Goal: Task Accomplishment & Management: Manage account settings

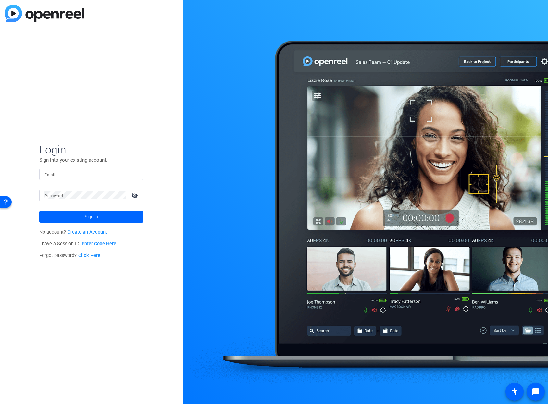
click at [104, 175] on input "Email" at bounding box center [90, 174] width 93 height 8
type input "[EMAIL_ADDRESS][PERSON_NAME][DOMAIN_NAME]"
click at [90, 213] on span "Sign in" at bounding box center [91, 217] width 13 height 16
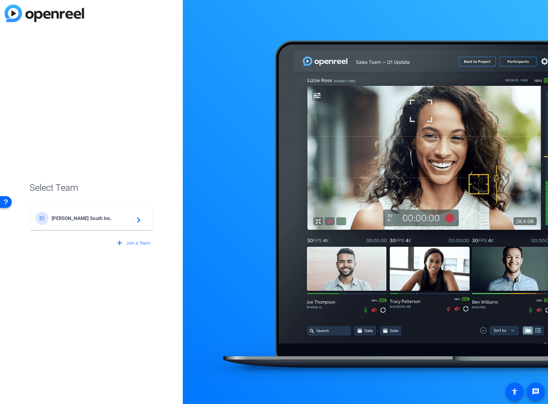
click at [85, 219] on span "Broadstreet South Inc." at bounding box center [92, 218] width 81 height 6
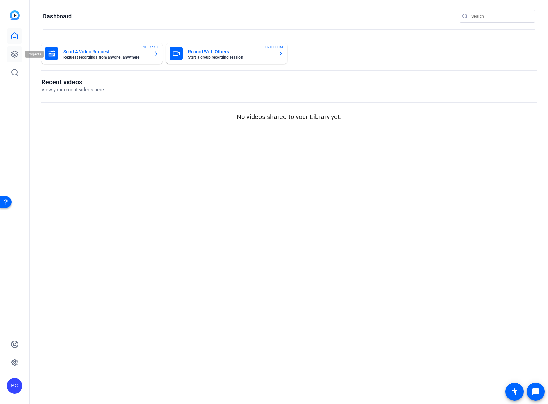
click at [11, 54] on icon at bounding box center [15, 54] width 8 height 8
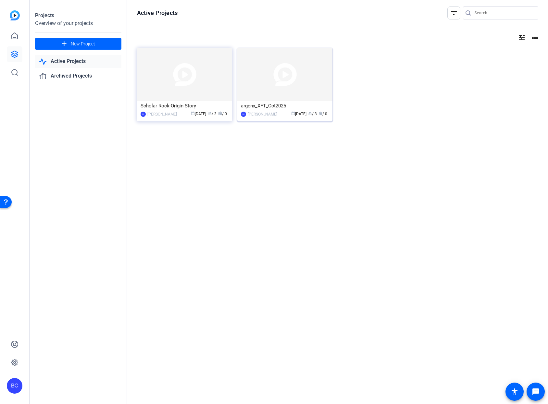
click at [258, 83] on img at bounding box center [284, 74] width 95 height 53
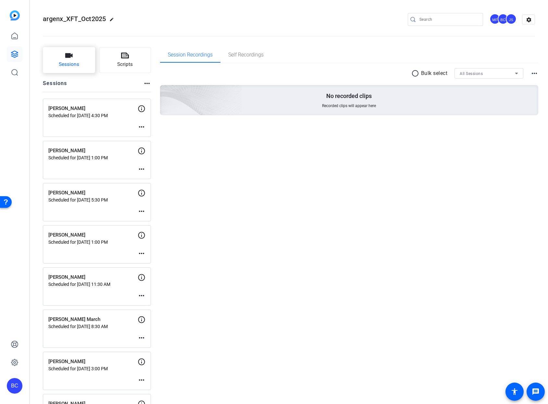
click at [74, 65] on span "Sessions" at bounding box center [69, 64] width 20 height 7
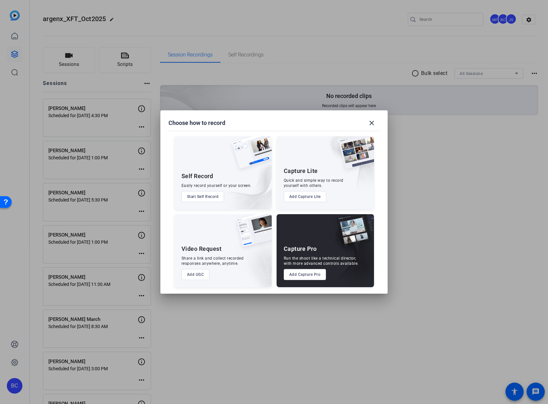
click at [307, 276] on button "Add Capture Pro" at bounding box center [305, 274] width 43 height 11
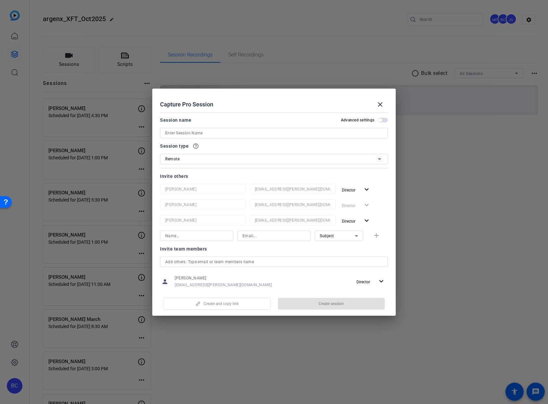
click at [208, 133] on input at bounding box center [273, 133] width 217 height 8
paste input "Jessica Dyer"
type input "Jessica Dyer"
click at [380, 120] on span "button" at bounding box center [383, 120] width 10 height 5
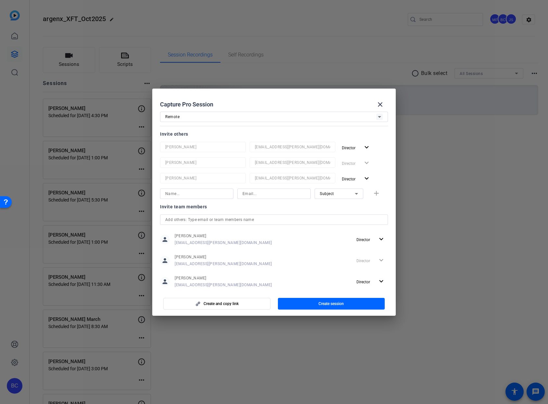
scroll to position [86, 0]
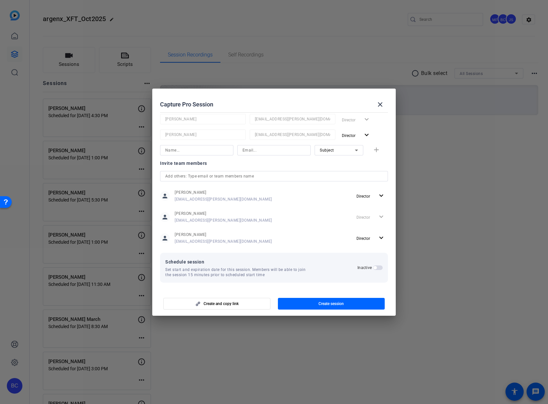
click at [375, 267] on span "button" at bounding box center [378, 267] width 10 height 5
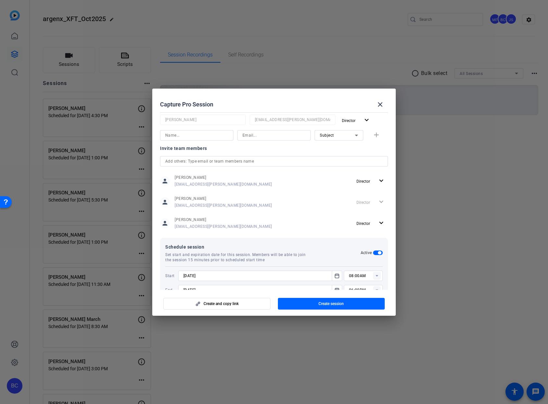
scroll to position [118, 0]
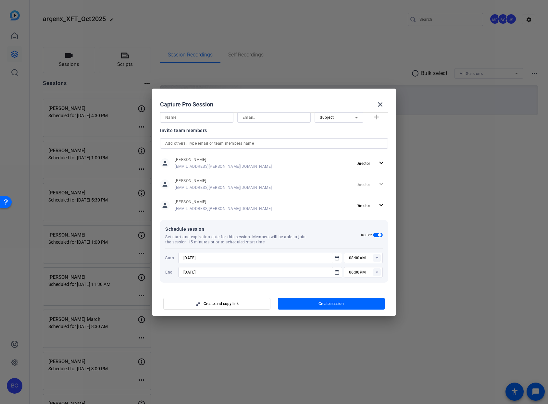
click at [228, 275] on input "9/3/2025" at bounding box center [256, 272] width 147 height 8
click at [335, 274] on icon "Open calendar" at bounding box center [337, 272] width 4 height 4
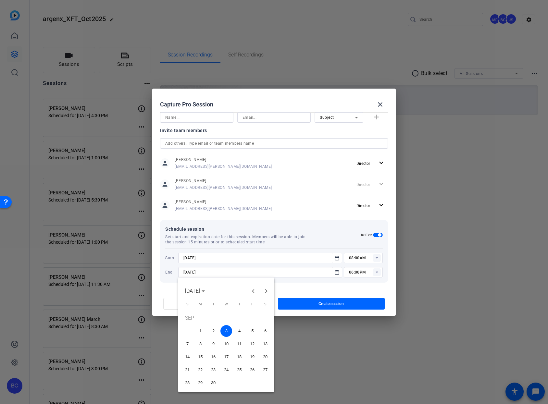
drag, startPoint x: 239, startPoint y: 329, endPoint x: 238, endPoint y: 314, distance: 14.9
click at [239, 329] on span "4" at bounding box center [239, 331] width 12 height 12
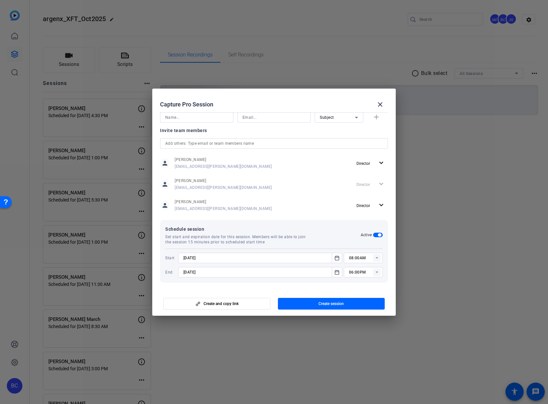
type input "9/4/2025"
drag, startPoint x: 222, startPoint y: 270, endPoint x: 161, endPoint y: 272, distance: 60.4
click at [162, 272] on div "Schedule session Set start and expiration date for this session. Members will b…" at bounding box center [274, 251] width 228 height 63
drag, startPoint x: 209, startPoint y: 260, endPoint x: 193, endPoint y: 238, distance: 27.0
click at [193, 238] on div "Schedule session Set start and expiration date for this session. Members will b…" at bounding box center [274, 251] width 228 height 63
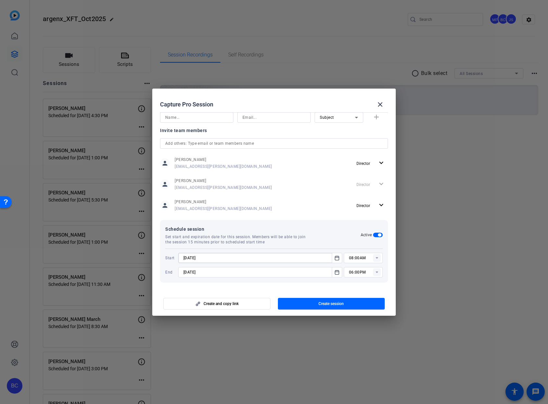
paste input "9/4"
type input "9/4/2025"
click at [375, 257] on icon at bounding box center [376, 258] width 2 height 2
click at [360, 310] on span "09:30AM" at bounding box center [353, 309] width 17 height 5
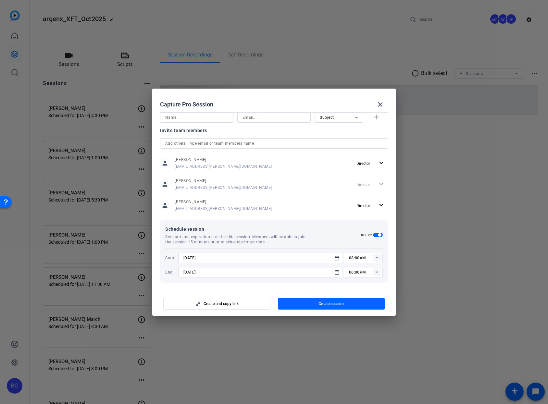
type input "09:30AM"
click at [375, 272] on rect at bounding box center [377, 272] width 8 height 8
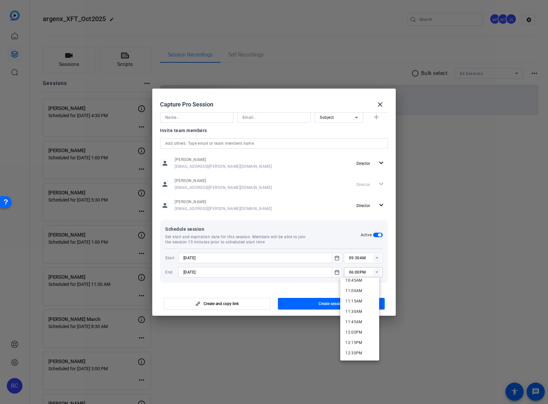
scroll to position [448, 0]
click at [361, 318] on span "11:30AM" at bounding box center [353, 315] width 17 height 8
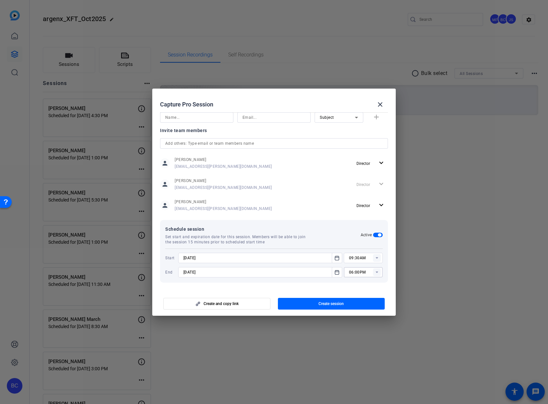
type input "11:30AM"
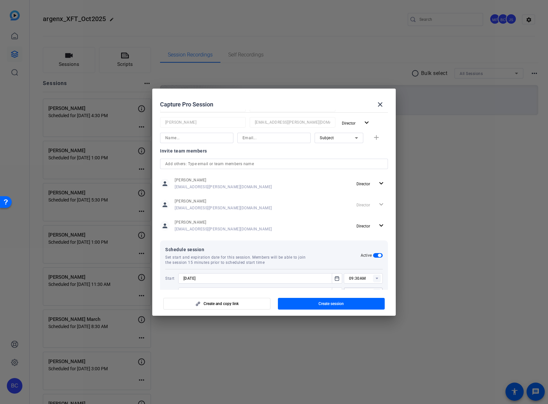
scroll to position [92, 0]
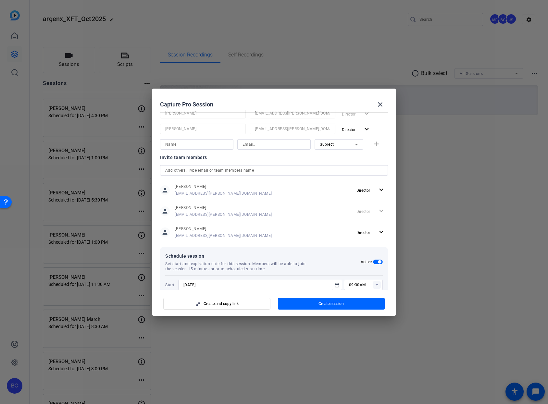
click at [374, 144] on div "Subject add" at bounding box center [274, 144] width 228 height 10
click at [373, 144] on div "Subject add" at bounding box center [274, 144] width 228 height 10
click at [344, 303] on span "button" at bounding box center [331, 304] width 107 height 16
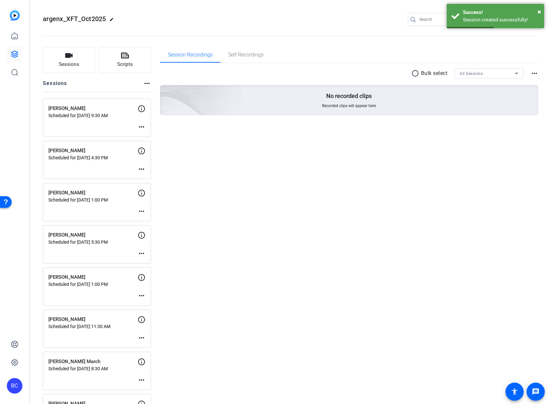
click at [143, 128] on mat-icon "more_horiz" at bounding box center [142, 127] width 8 height 8
click at [149, 137] on span "Edit Session" at bounding box center [158, 137] width 30 height 8
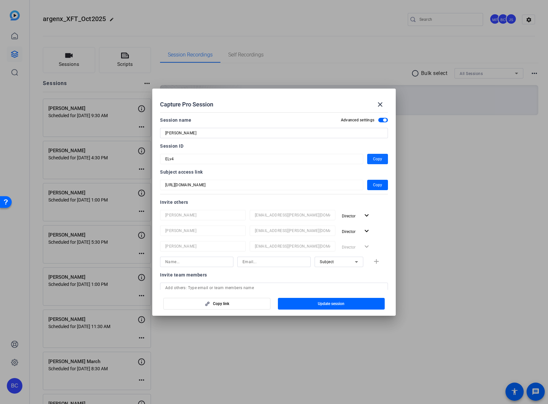
click at [373, 156] on span "Copy" at bounding box center [377, 159] width 9 height 8
click at [374, 263] on div "Subject add" at bounding box center [274, 262] width 228 height 10
drag, startPoint x: 372, startPoint y: 262, endPoint x: 381, endPoint y: 244, distance: 20.2
click at [372, 262] on div "Subject add" at bounding box center [274, 262] width 228 height 10
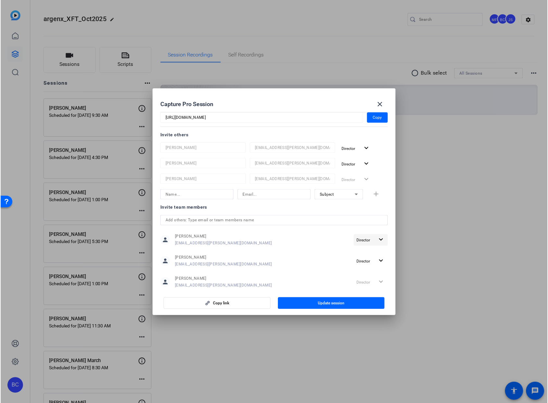
scroll to position [63, 0]
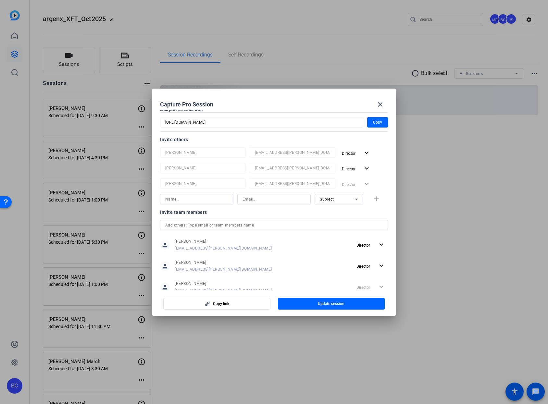
click at [290, 231] on div at bounding box center [274, 233] width 228 height 7
click at [290, 227] on input "text" at bounding box center [273, 225] width 217 height 8
click at [225, 199] on input at bounding box center [196, 199] width 63 height 8
type input "Souzan Alavi"
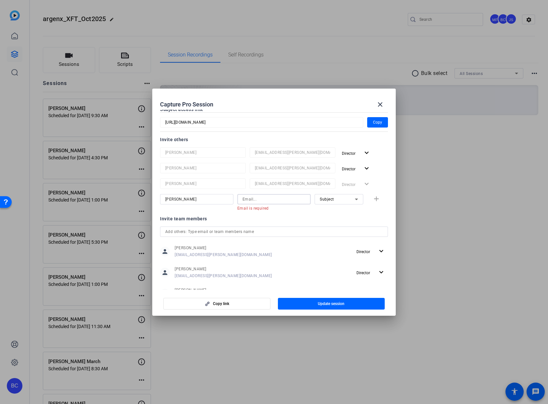
paste input "salavi@broadstreet.com"
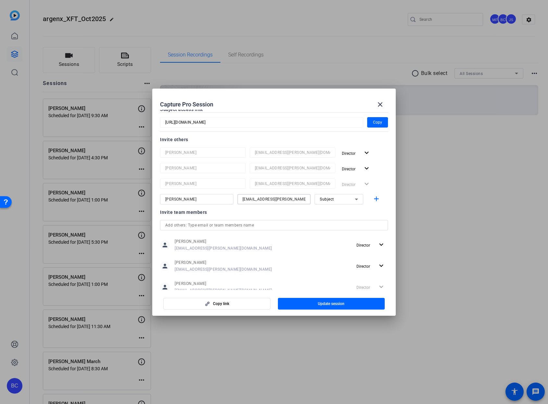
type input "salavi@broadstreet.com"
click at [321, 202] on div "Subject" at bounding box center [337, 199] width 35 height 8
click at [332, 210] on span "Collaborator" at bounding box center [328, 212] width 24 height 8
click at [372, 200] on mat-icon "add" at bounding box center [376, 199] width 8 height 8
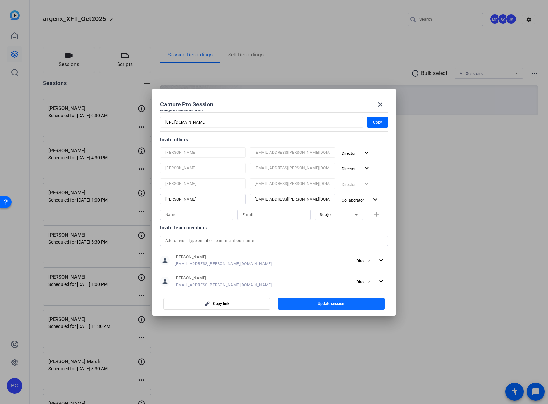
click at [327, 301] on span "Update session" at bounding box center [331, 303] width 27 height 5
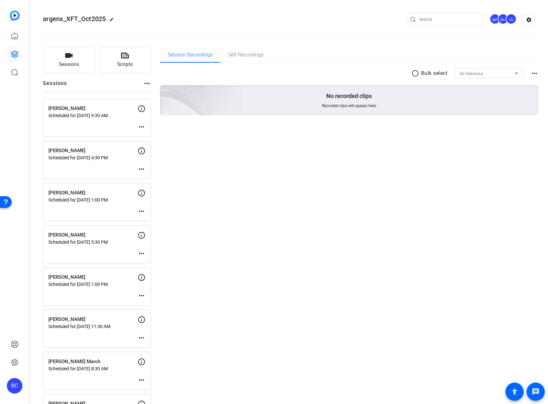
click at [13, 385] on div "BC" at bounding box center [15, 386] width 16 height 16
click at [86, 376] on mat-icon "logout" at bounding box center [86, 377] width 8 height 8
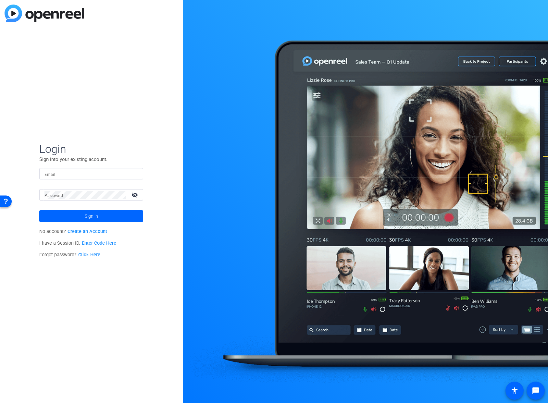
click at [85, 169] on div at bounding box center [90, 173] width 93 height 11
click at [78, 174] on input "Email" at bounding box center [90, 174] width 93 height 8
type input "[EMAIL_ADDRESS][PERSON_NAME][DOMAIN_NAME]"
click at [100, 144] on span "Login" at bounding box center [91, 149] width 104 height 14
type input "[EMAIL_ADDRESS][PERSON_NAME][DOMAIN_NAME]"
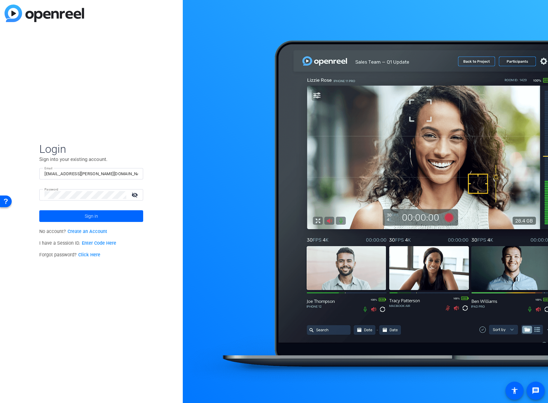
click at [133, 194] on mat-icon "visibility_off" at bounding box center [136, 194] width 16 height 9
click at [134, 193] on mat-icon "visibility" at bounding box center [136, 194] width 16 height 9
